Goal: Task Accomplishment & Management: Manage account settings

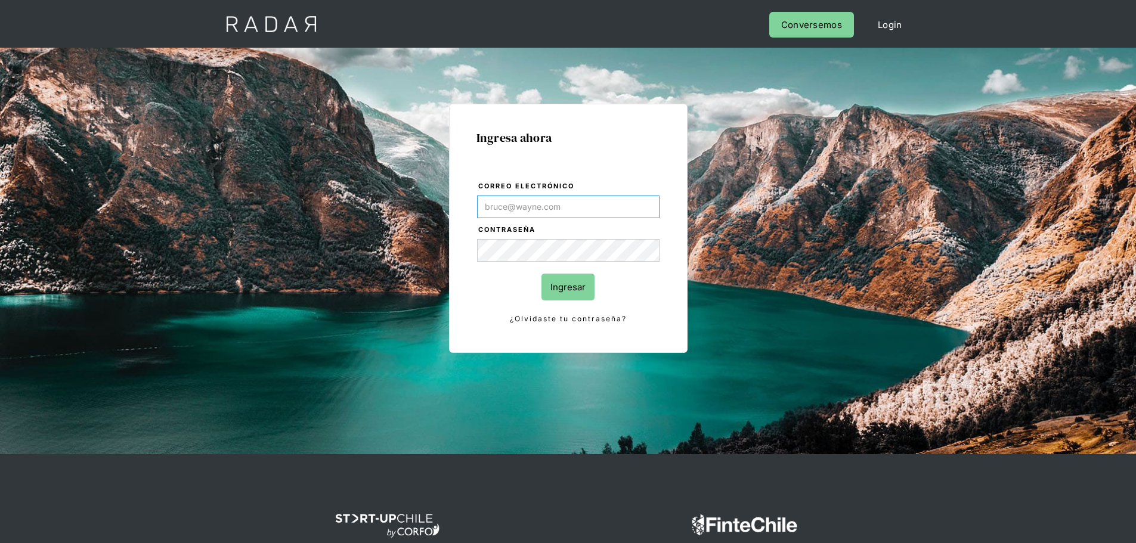
type input "[PERSON_NAME][EMAIL_ADDRESS][PERSON_NAME][DOMAIN_NAME]"
